Goal: Navigation & Orientation: Find specific page/section

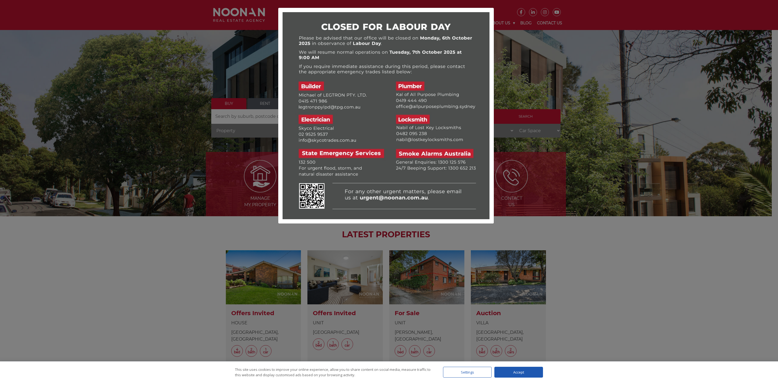
click at [122, 276] on div at bounding box center [389, 191] width 778 height 383
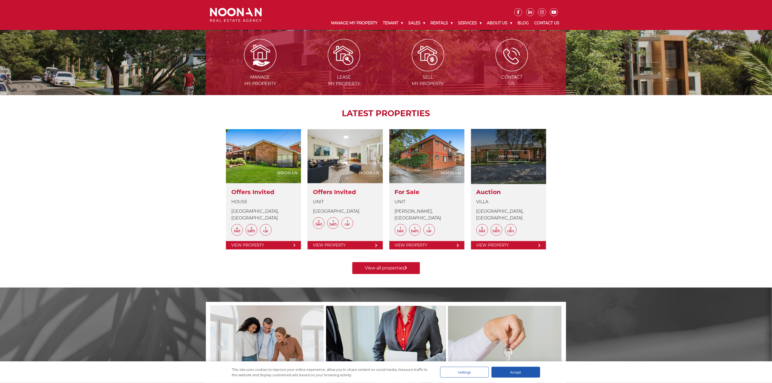
scroll to position [122, 0]
